Goal: Book appointment/travel/reservation

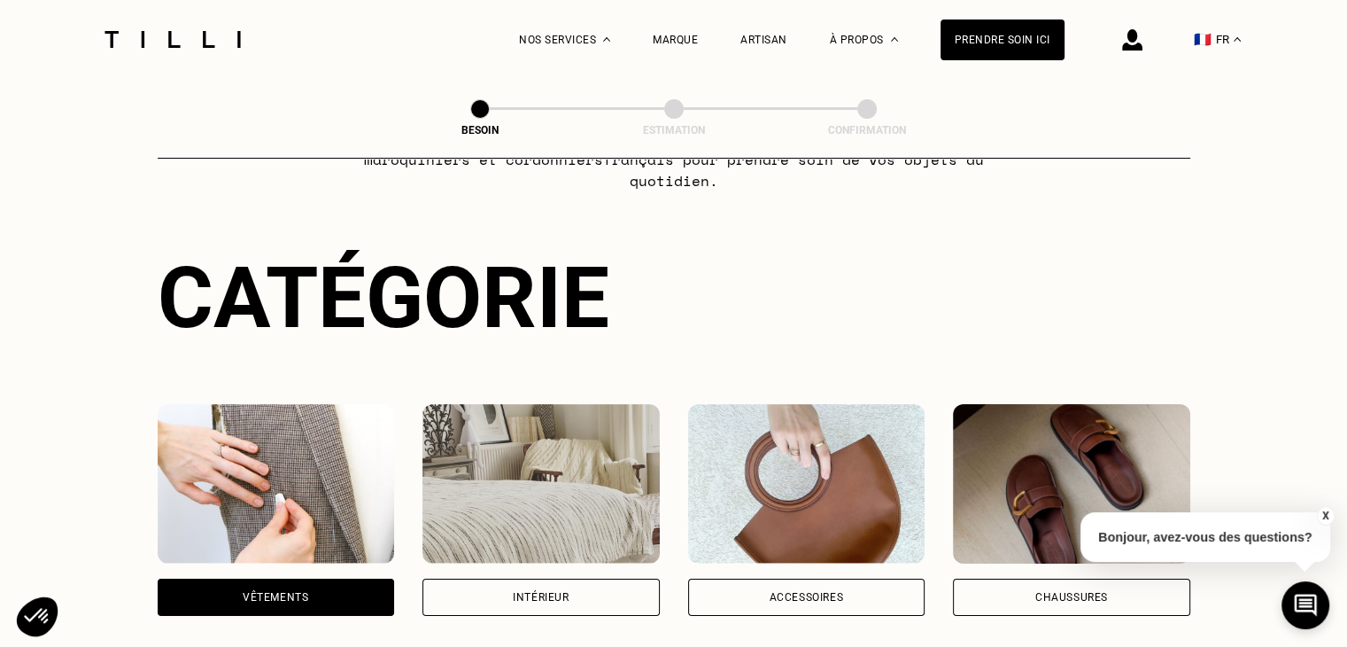
scroll to position [123, 0]
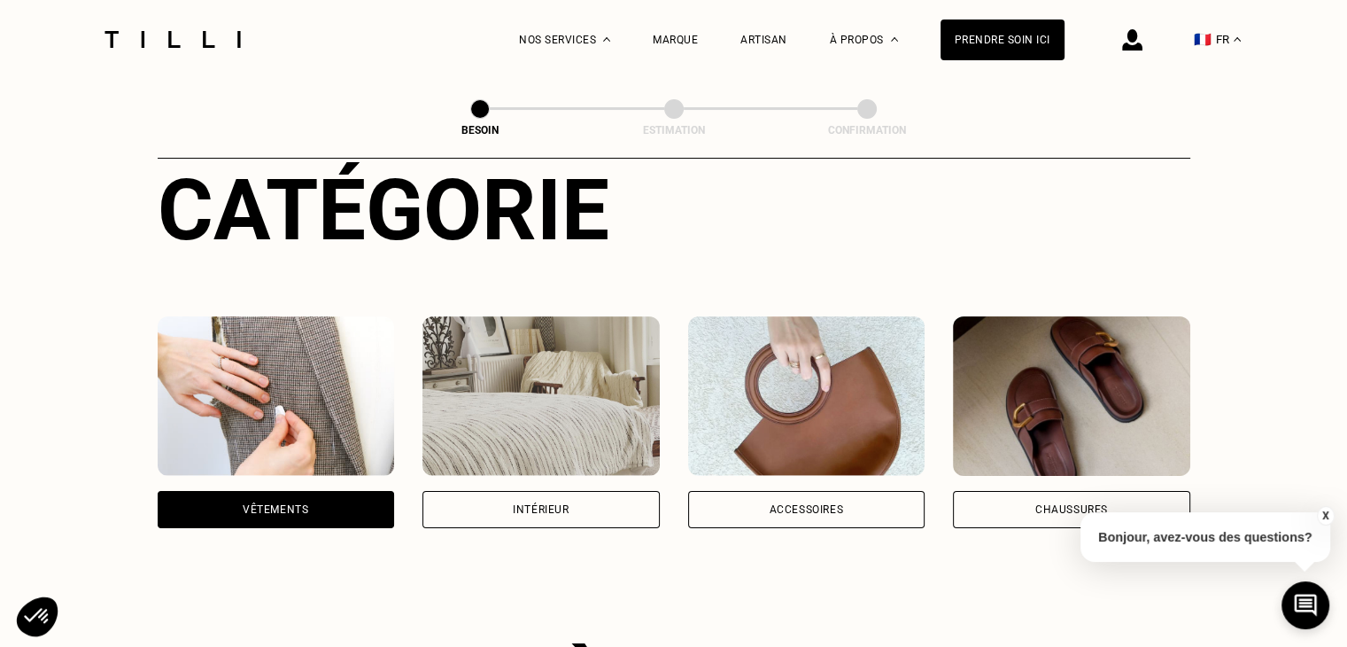
click at [779, 378] on img at bounding box center [806, 395] width 237 height 159
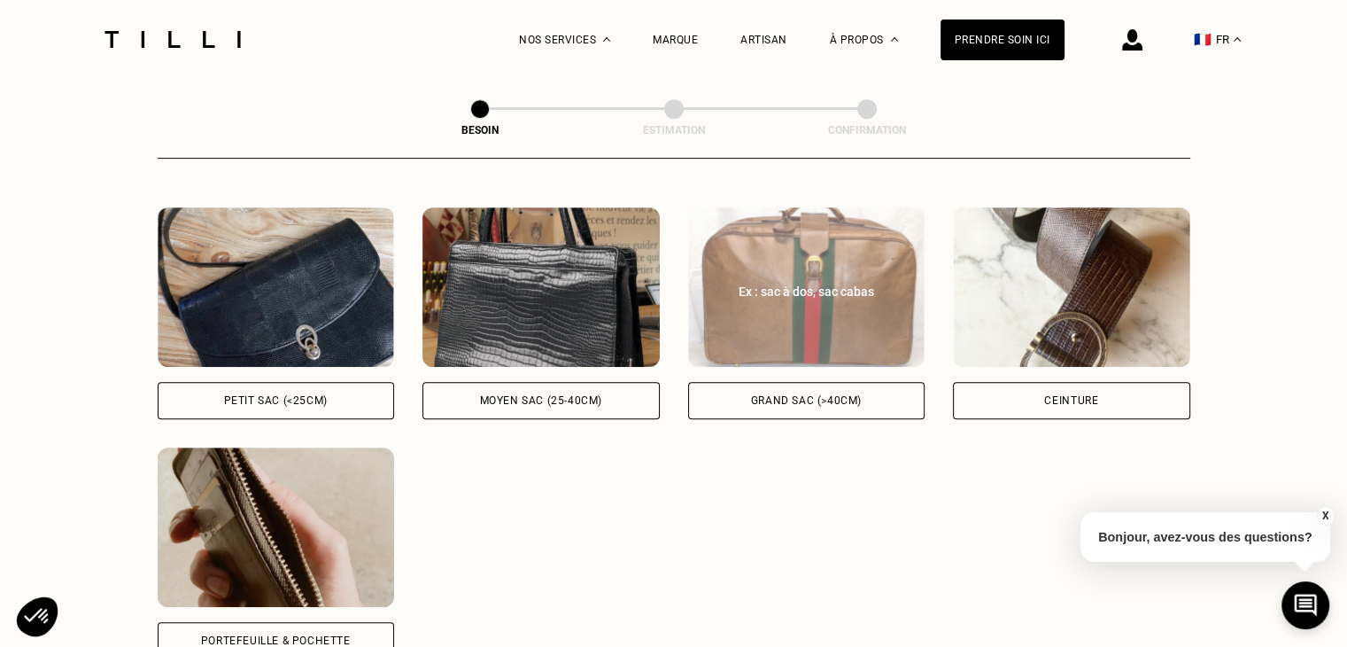
scroll to position [833, 0]
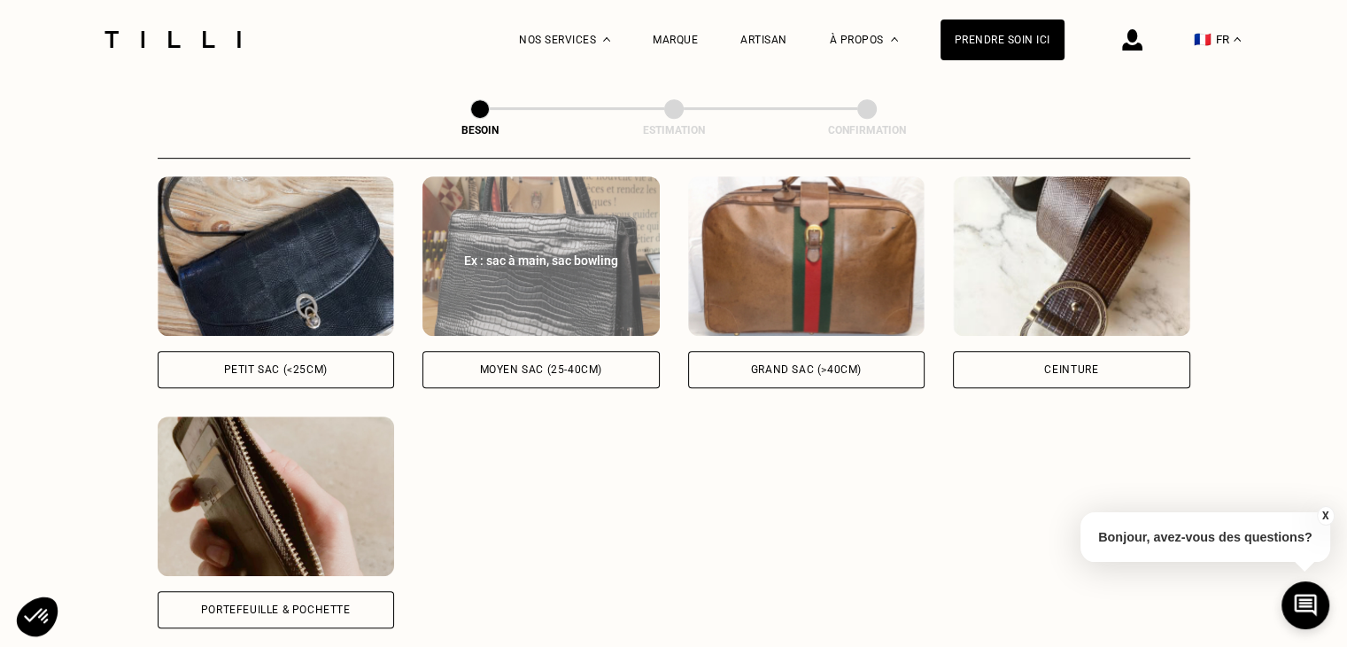
click at [556, 252] on div "Ex : sac à main, sac bowling" at bounding box center [541, 261] width 198 height 18
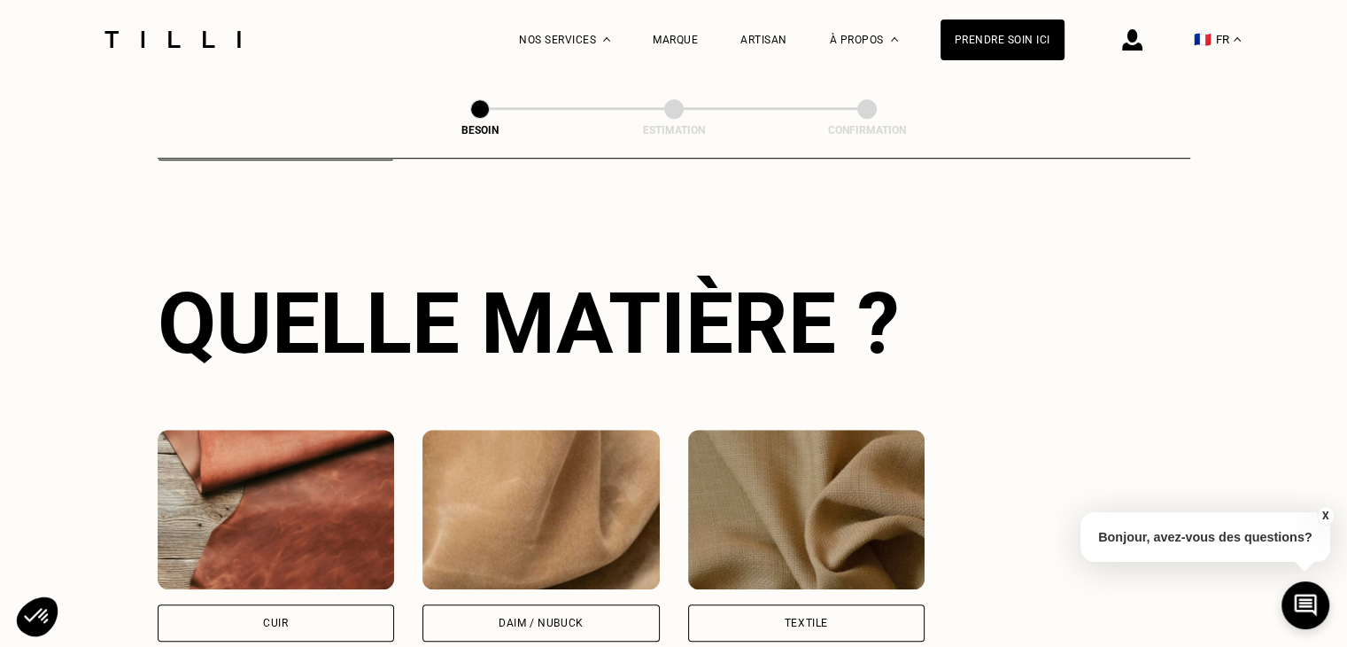
scroll to position [1389, 0]
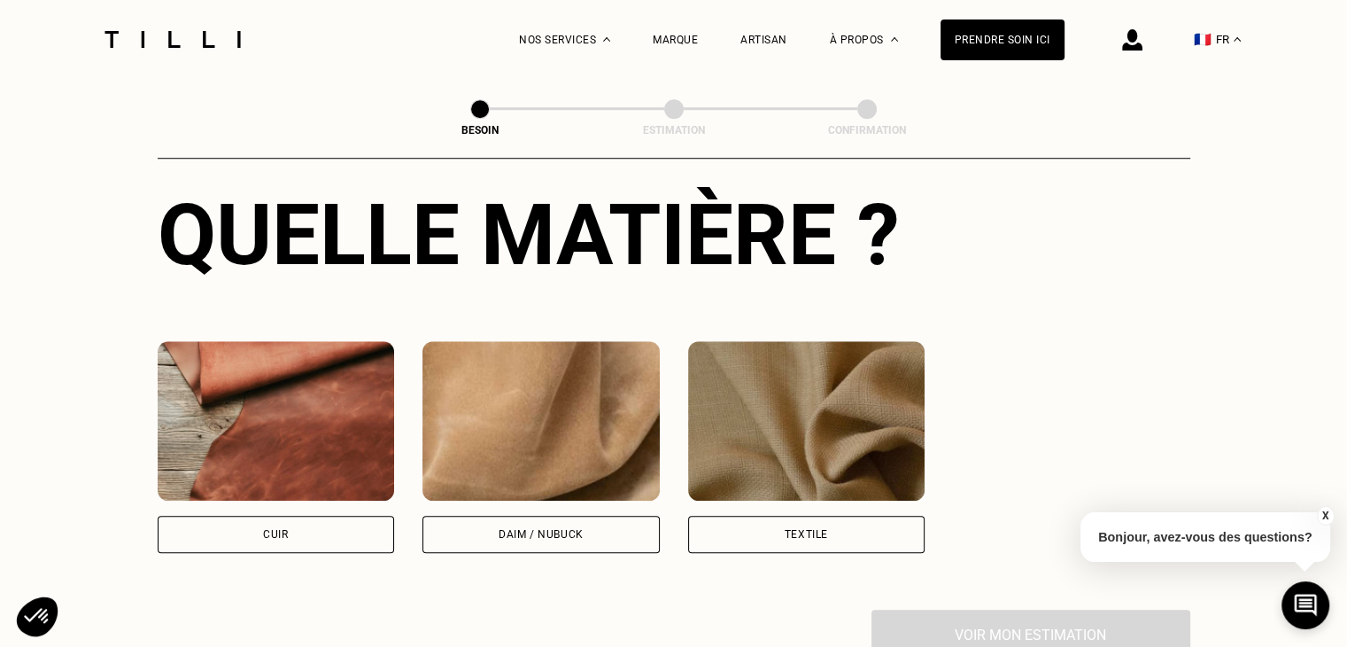
click at [329, 437] on img at bounding box center [276, 420] width 237 height 159
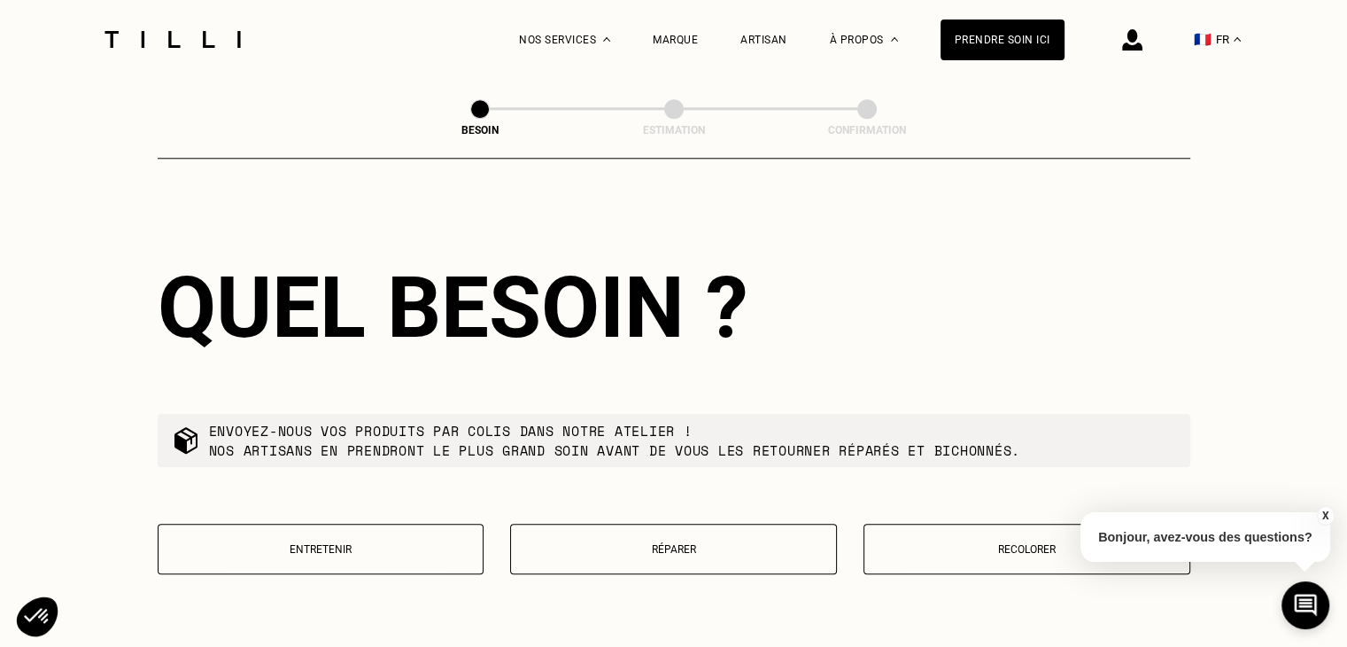
scroll to position [1886, 0]
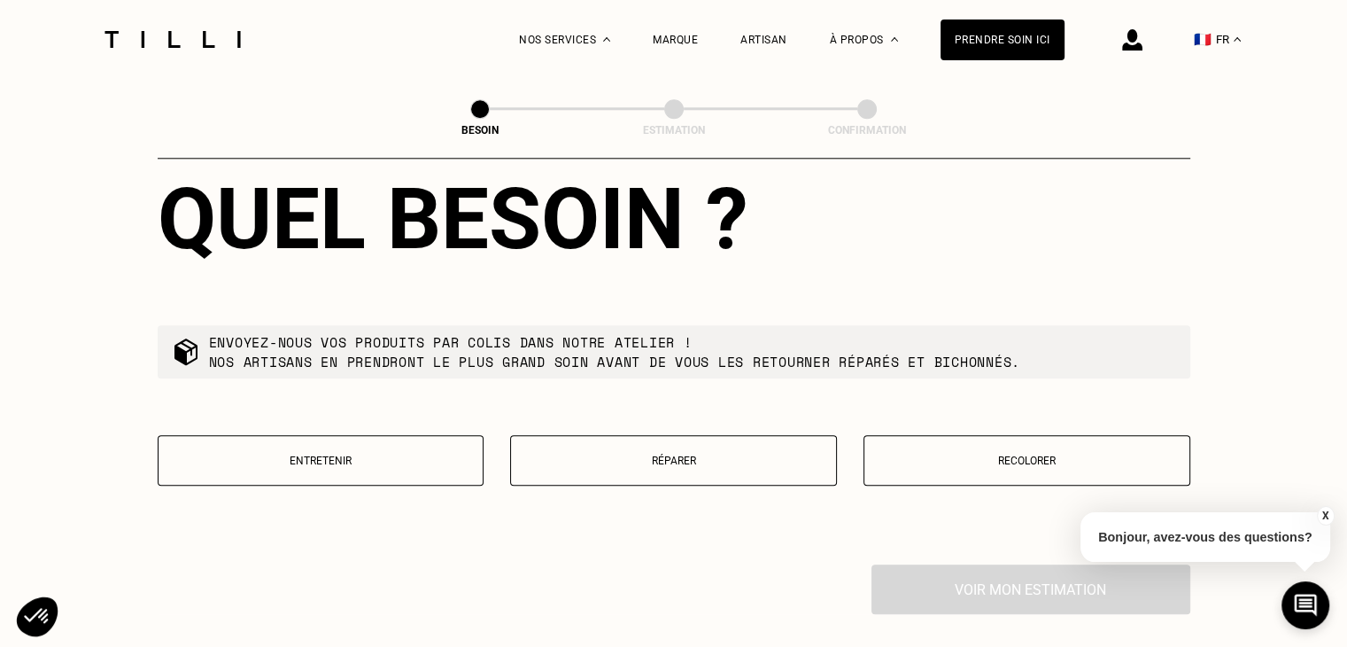
click at [654, 454] on button "Réparer" at bounding box center [673, 460] width 327 height 50
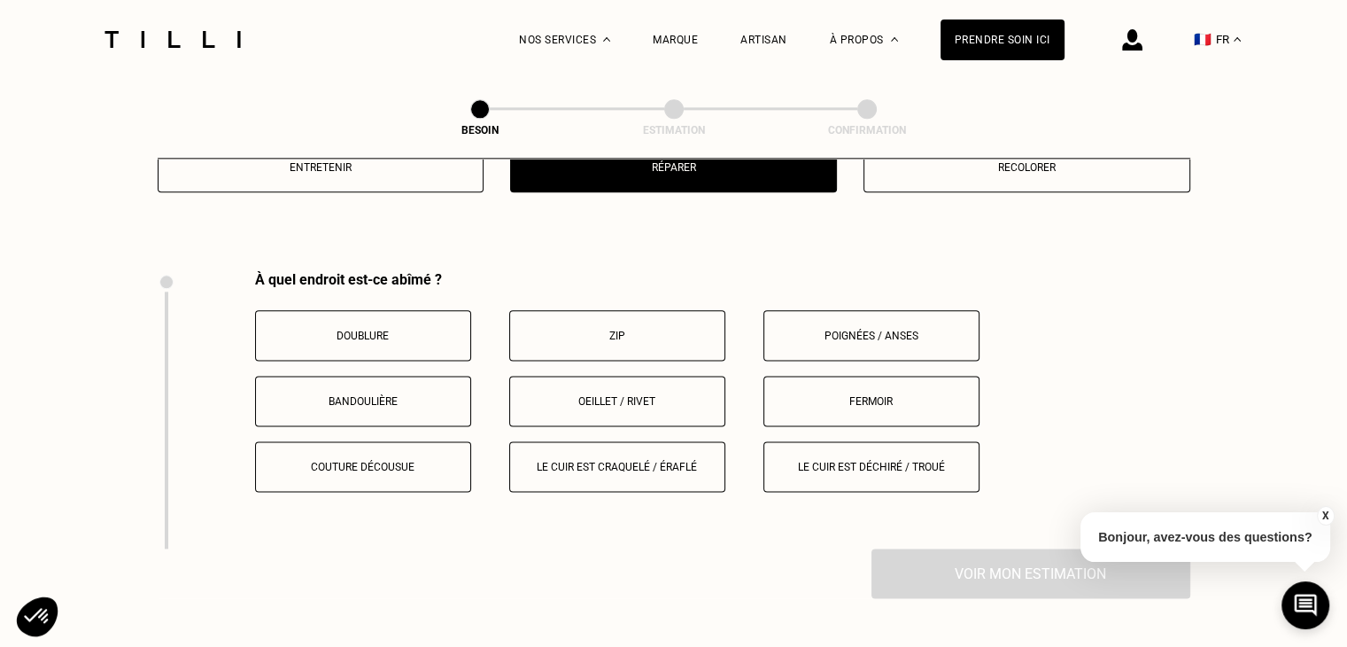
scroll to position [2143, 0]
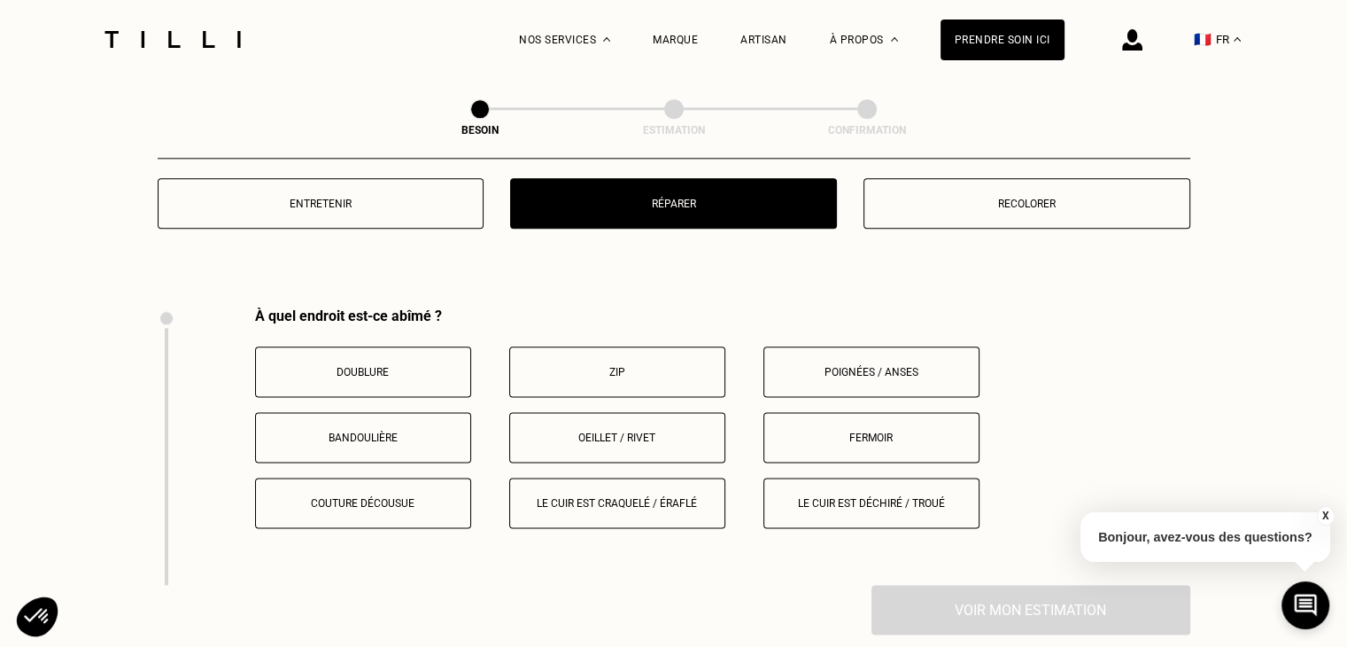
click at [372, 497] on p "Couture décousue" at bounding box center [363, 503] width 197 height 12
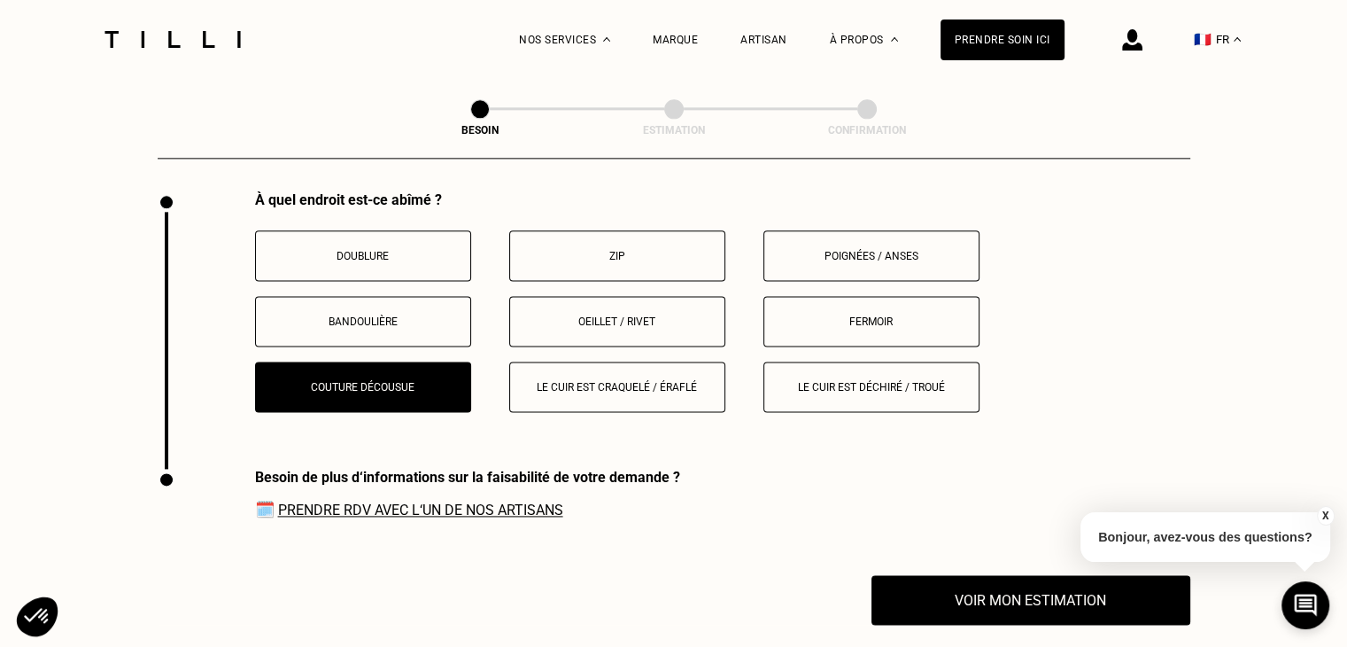
scroll to position [2251, 0]
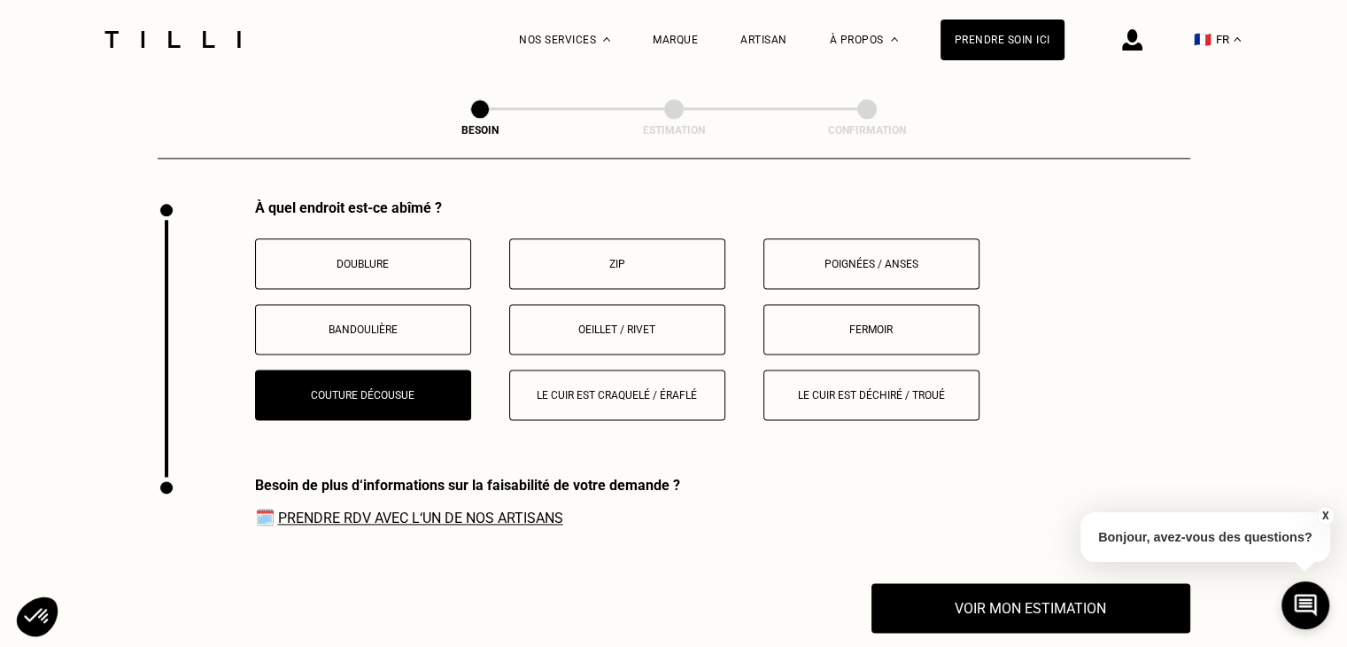
click at [632, 389] on p "Le cuir est craquelé / éraflé" at bounding box center [617, 395] width 197 height 12
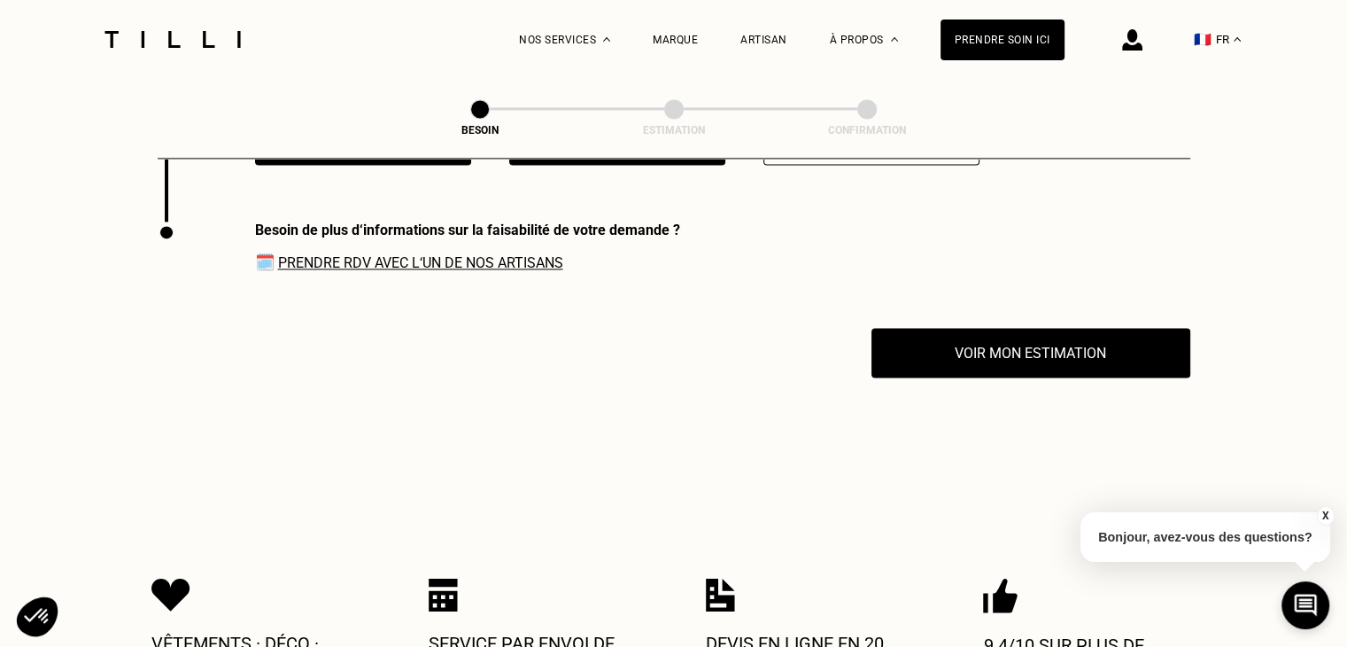
scroll to position [2516, 0]
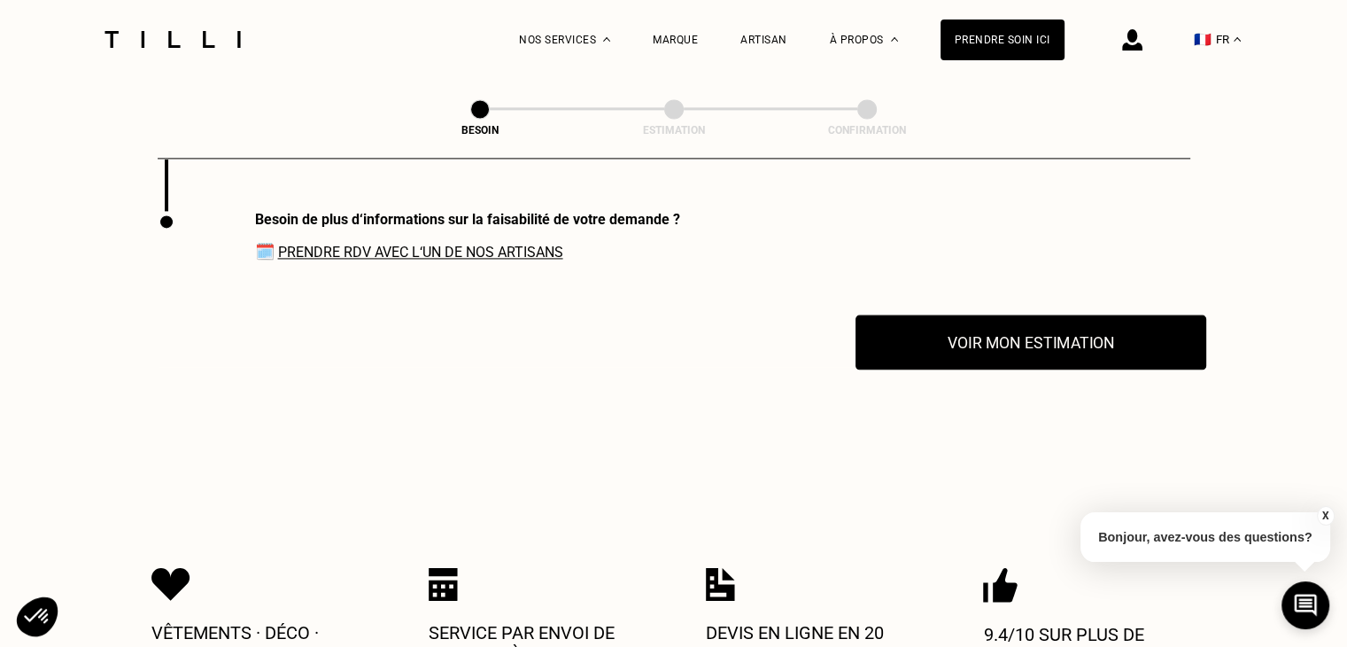
click at [934, 327] on button "Voir mon estimation" at bounding box center [1031, 341] width 351 height 55
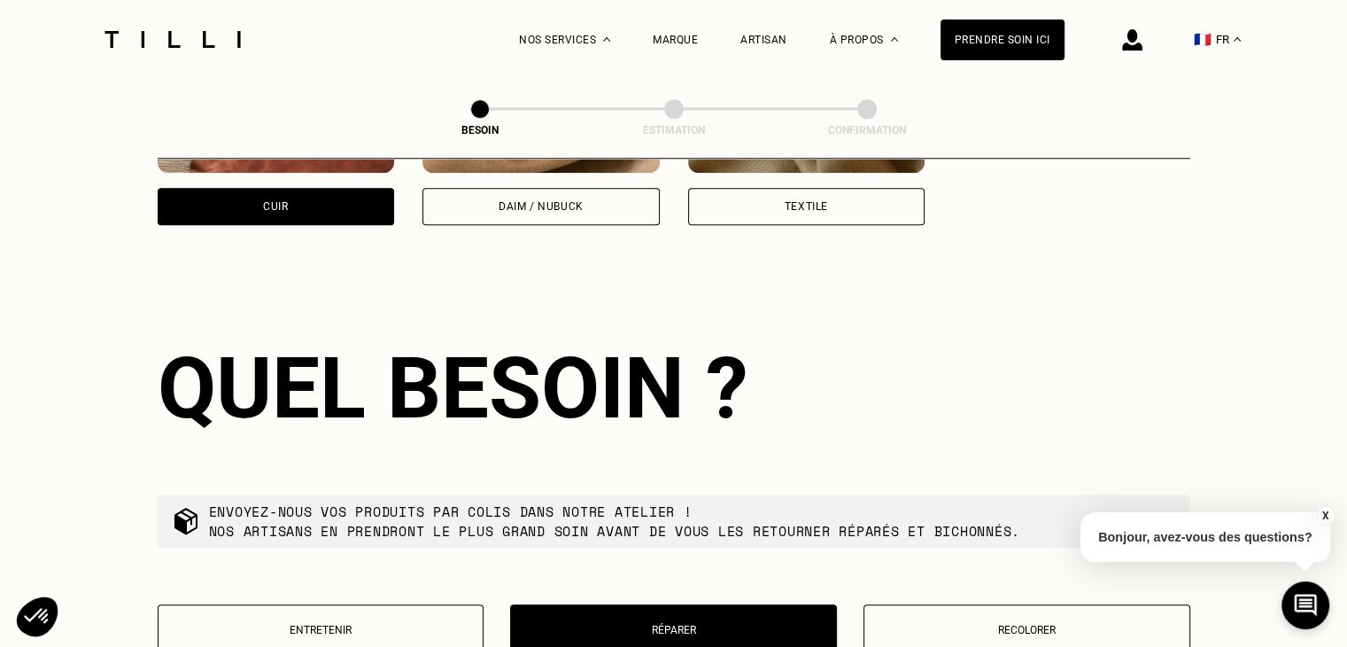
scroll to position [1985, 0]
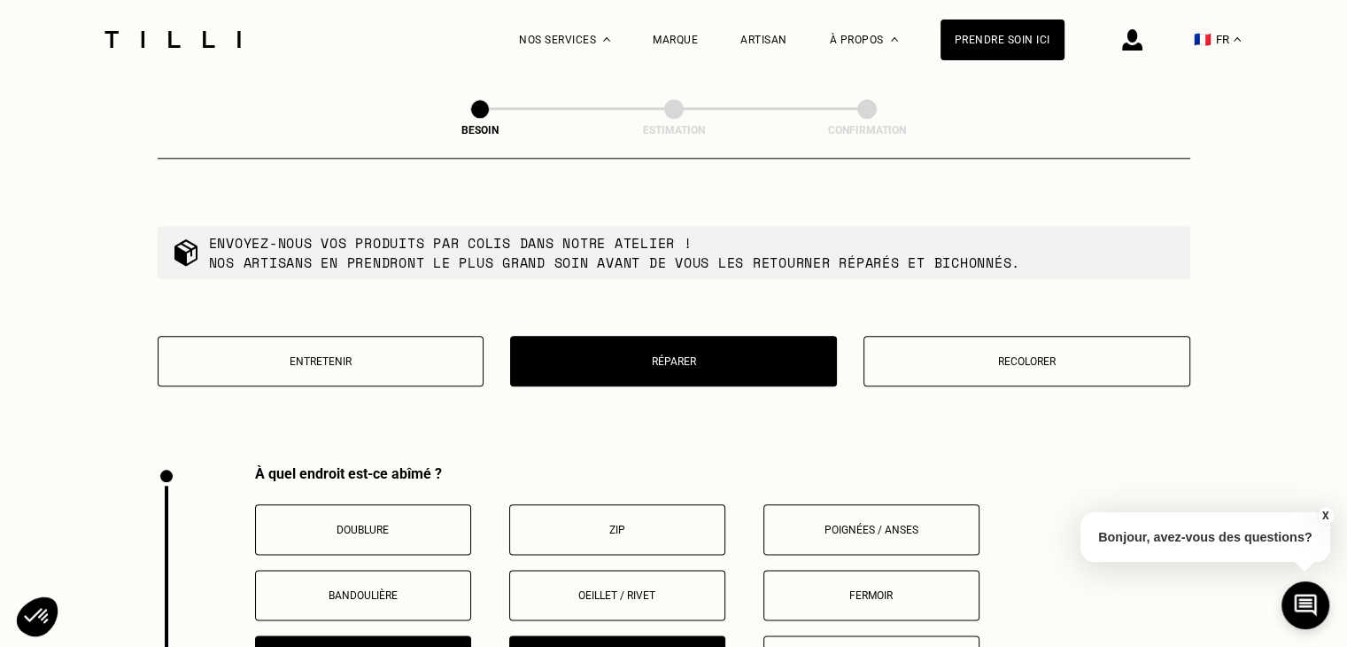
click at [422, 360] on button "Entretenir" at bounding box center [321, 361] width 327 height 50
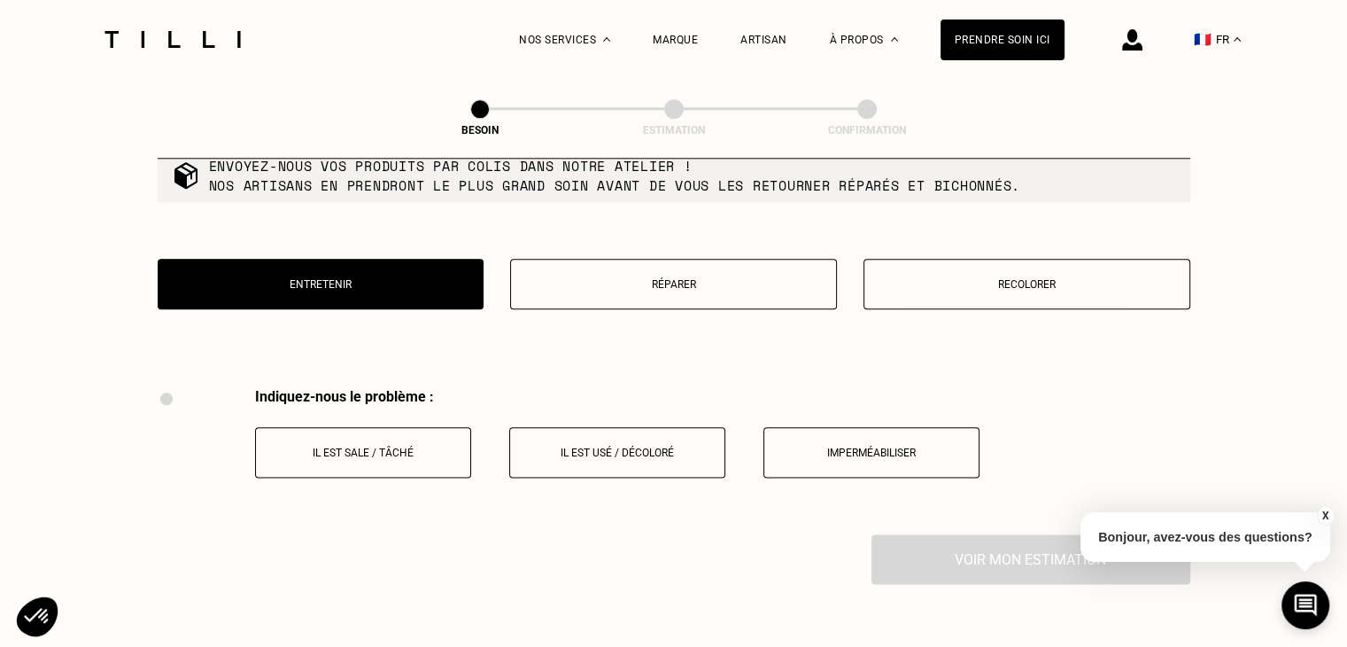
click at [614, 281] on button "Réparer" at bounding box center [673, 284] width 327 height 50
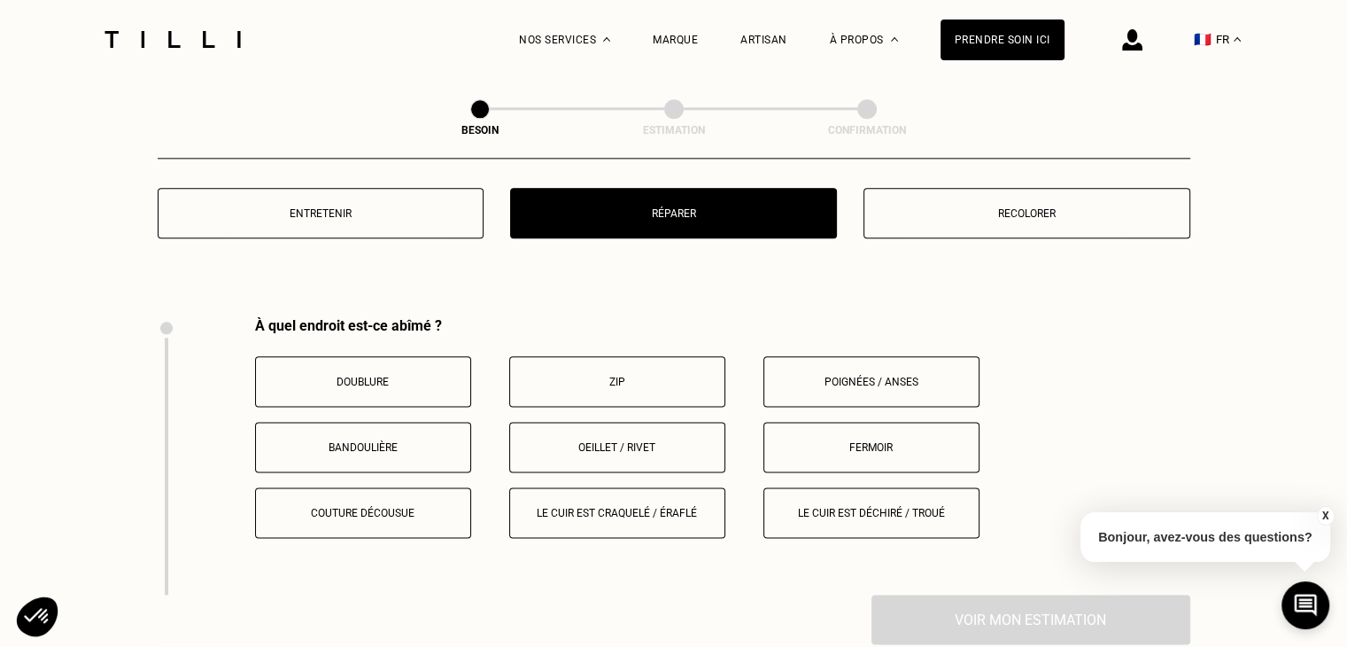
scroll to position [2239, 0]
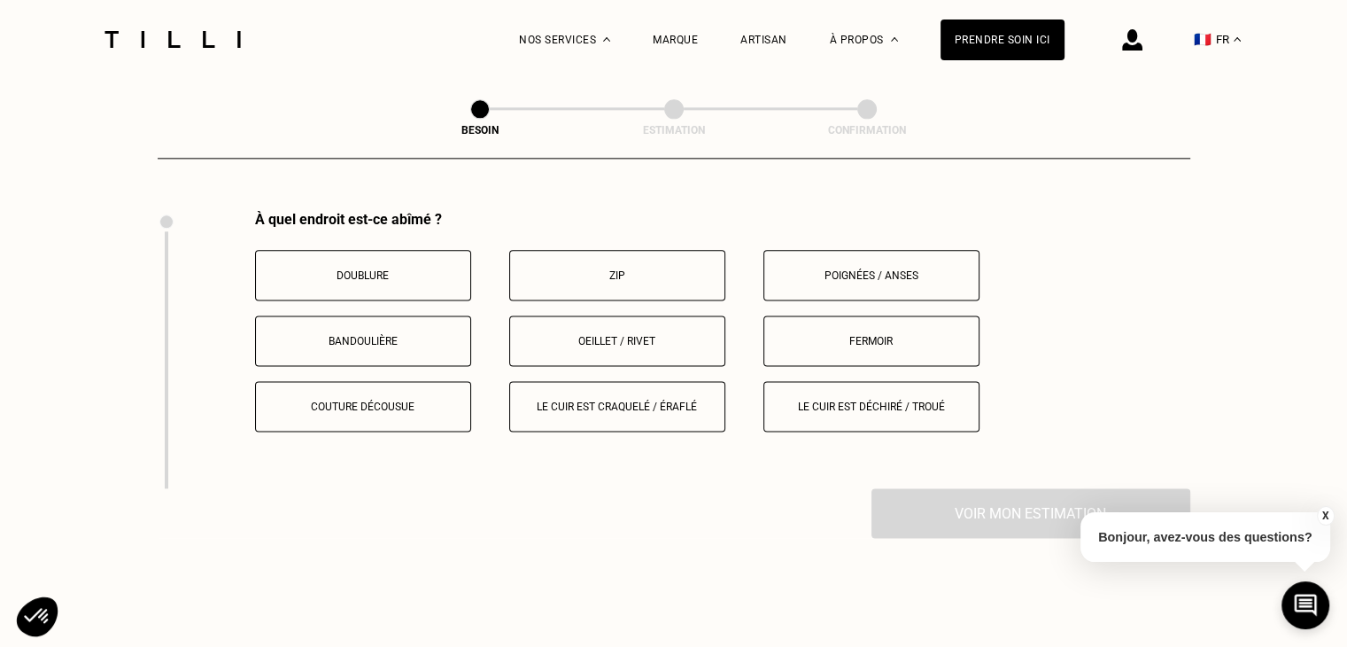
click at [577, 400] on p "Le cuir est craquelé / éraflé" at bounding box center [617, 406] width 197 height 12
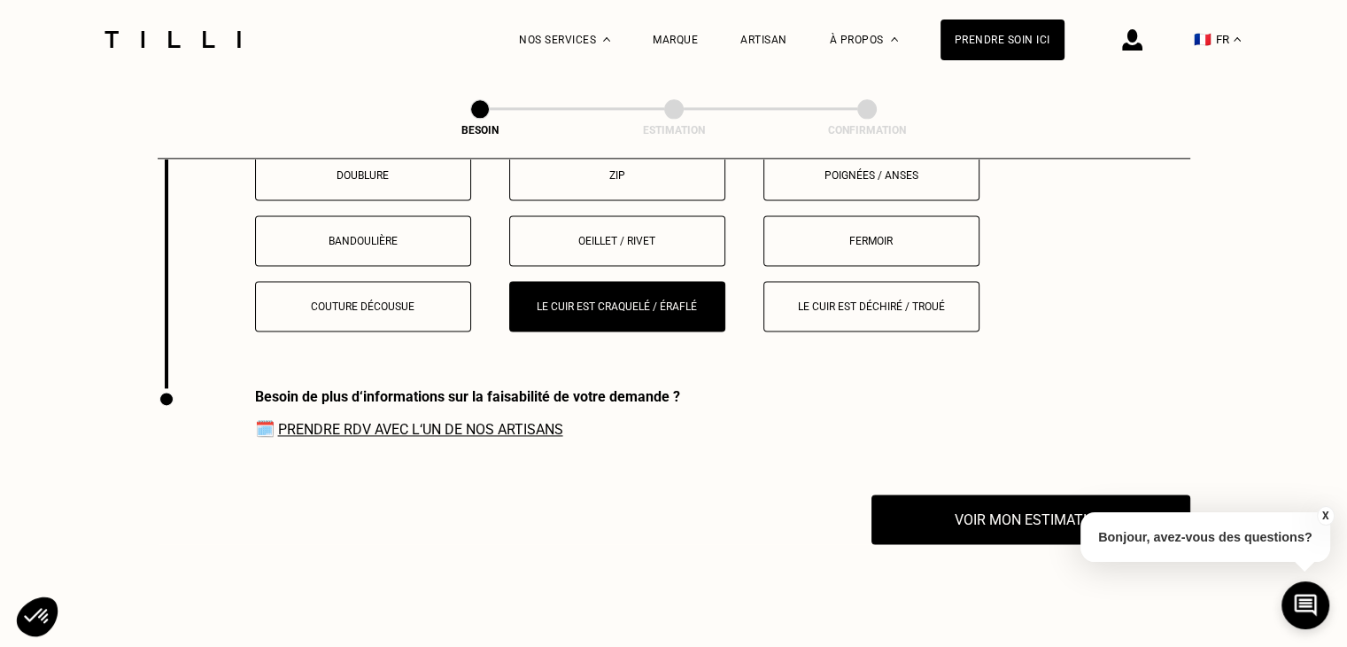
click at [375, 300] on p "Couture décousue" at bounding box center [363, 306] width 197 height 12
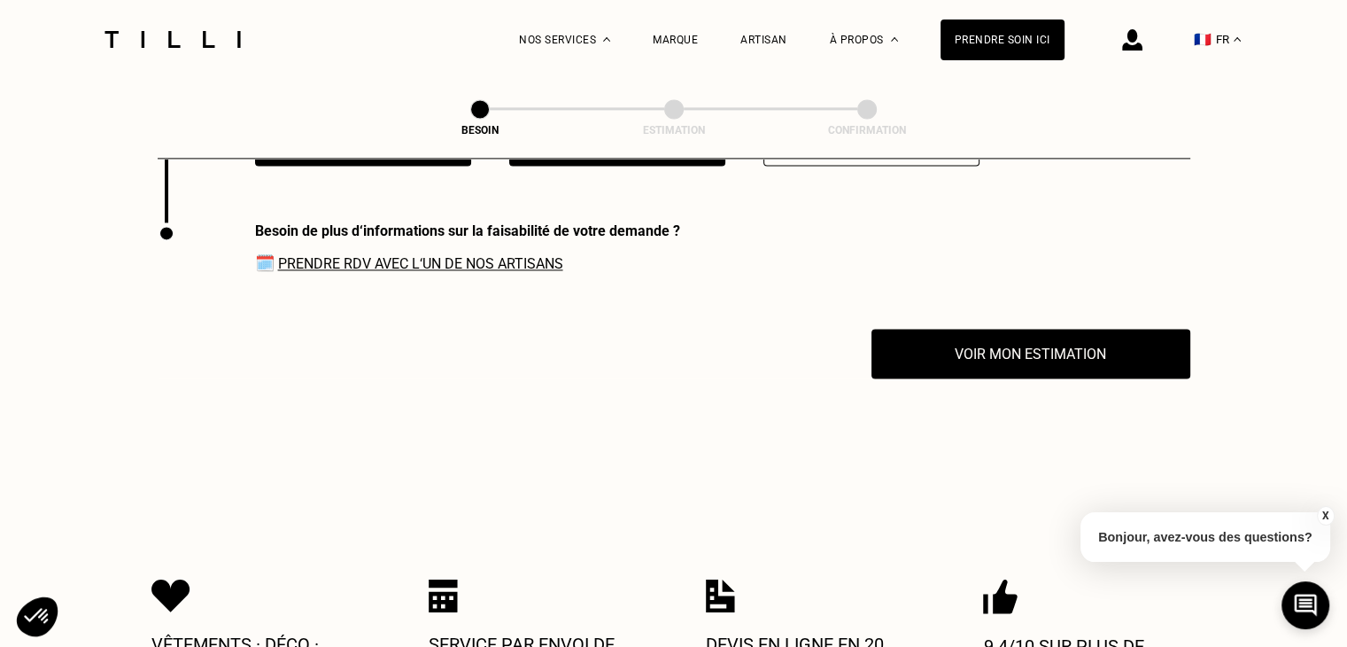
scroll to position [2516, 0]
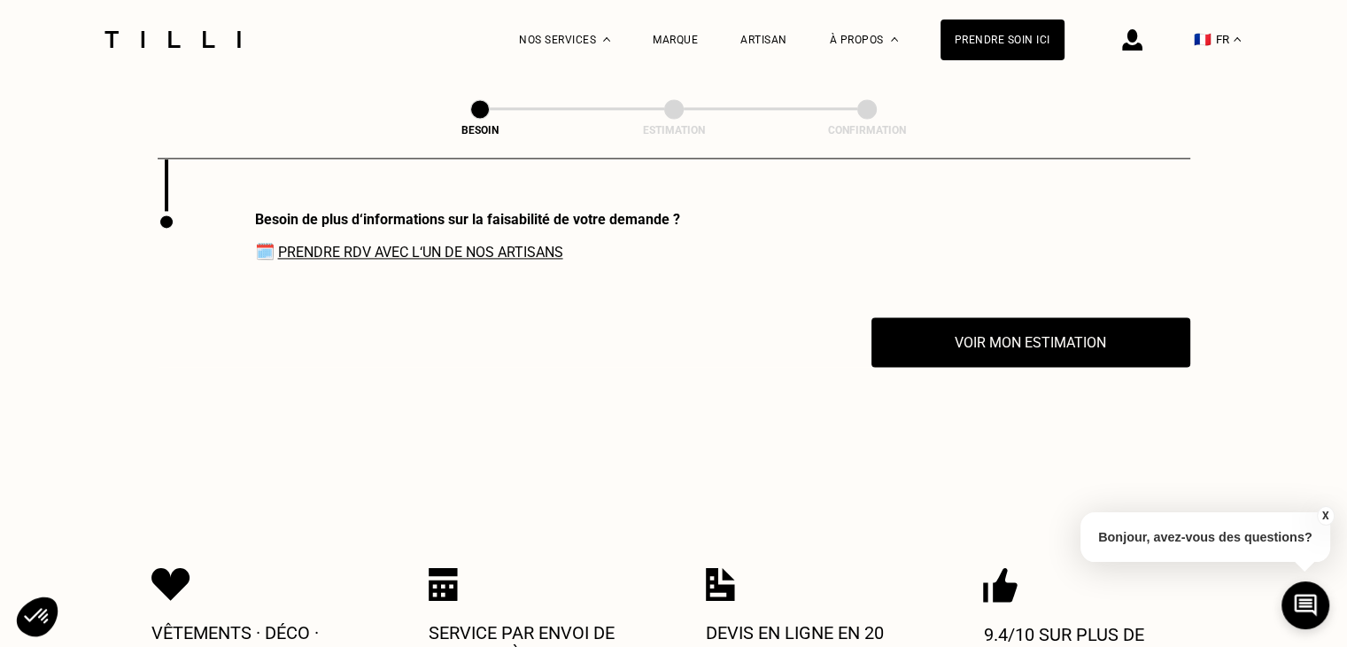
click at [516, 244] on link "Prendre RDV avec l‘un de nos artisans" at bounding box center [420, 252] width 285 height 17
